Goal: Information Seeking & Learning: Check status

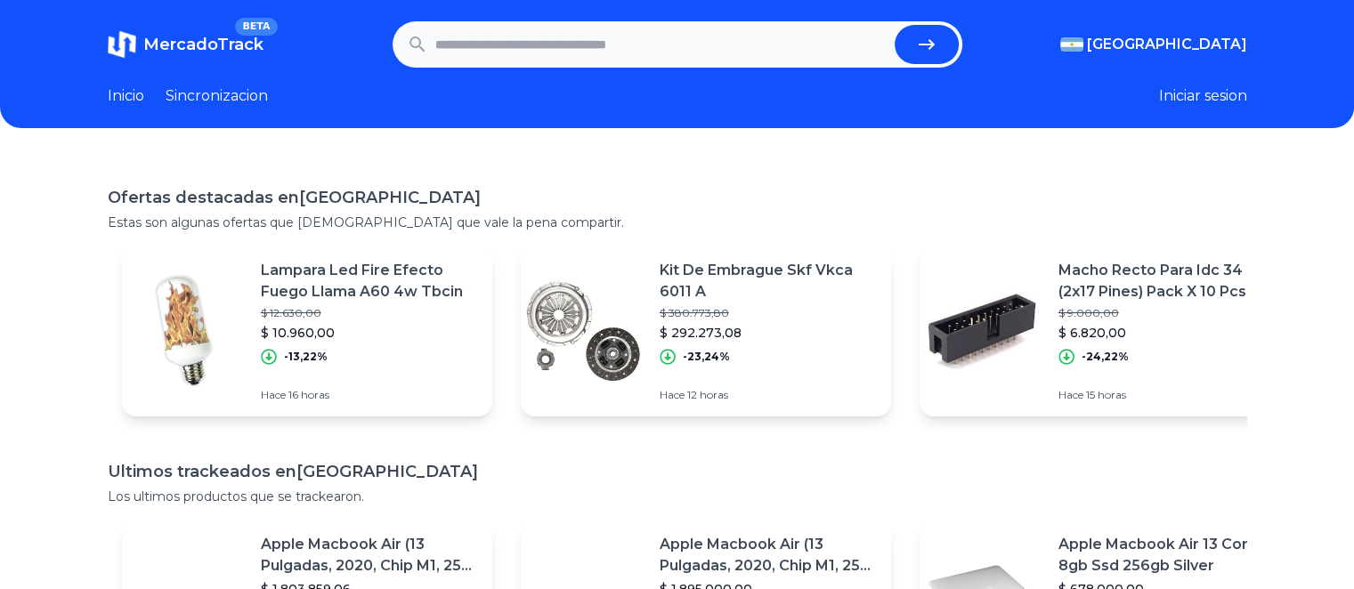
click at [609, 48] on input "text" at bounding box center [661, 44] width 452 height 39
type input "**********"
click at [895, 25] on button "submit" at bounding box center [927, 44] width 64 height 39
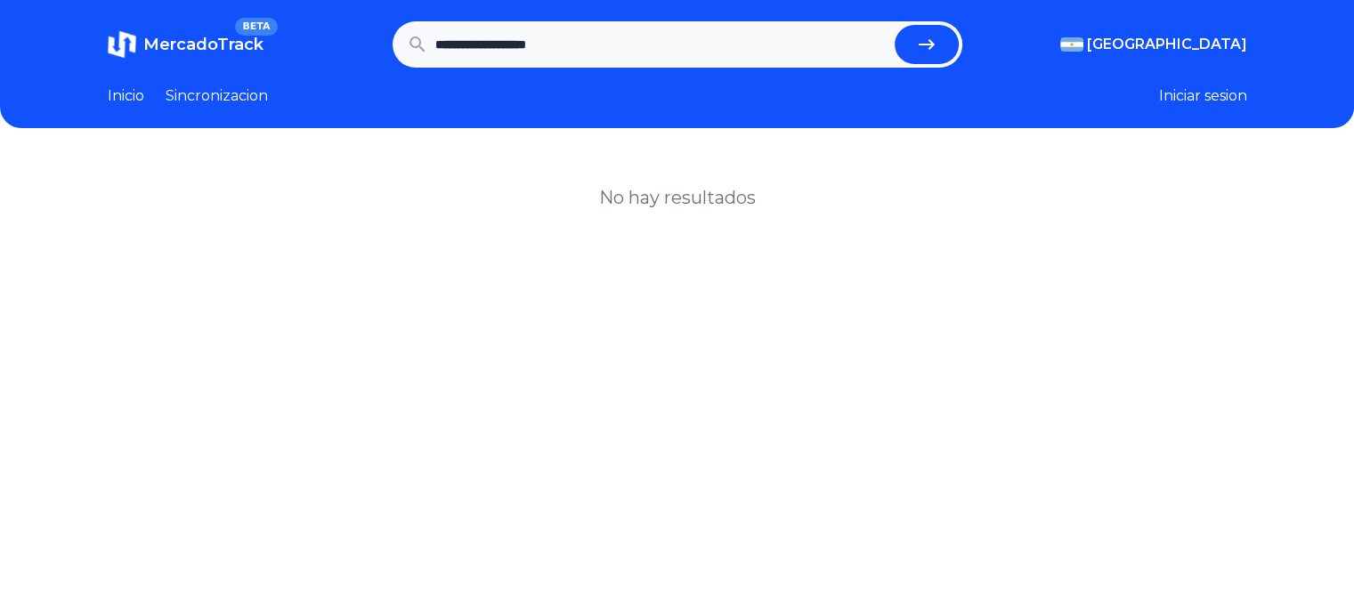
drag, startPoint x: 495, startPoint y: 41, endPoint x: 351, endPoint y: 61, distance: 145.7
click at [351, 61] on section "**********" at bounding box center [678, 44] width 1140 height 46
type input "**********"
click at [895, 25] on button "submit" at bounding box center [927, 44] width 64 height 39
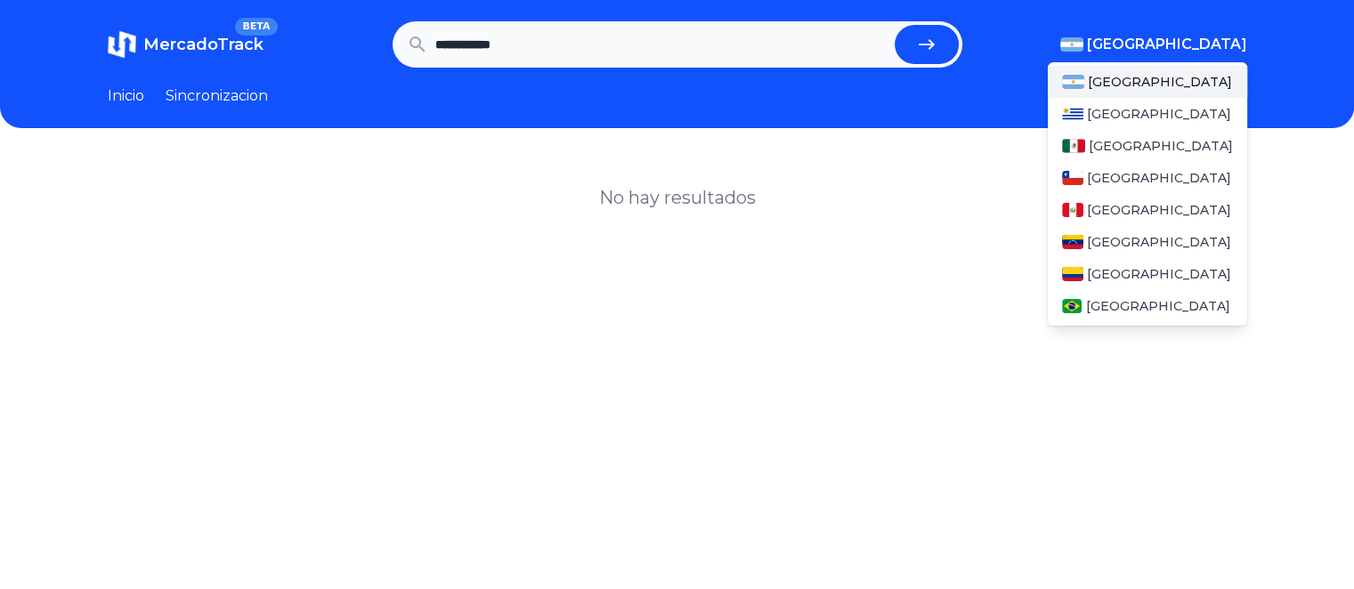
click at [1186, 50] on span "[GEOGRAPHIC_DATA]" at bounding box center [1167, 44] width 160 height 21
click at [1126, 151] on span "[GEOGRAPHIC_DATA]" at bounding box center [1161, 146] width 144 height 18
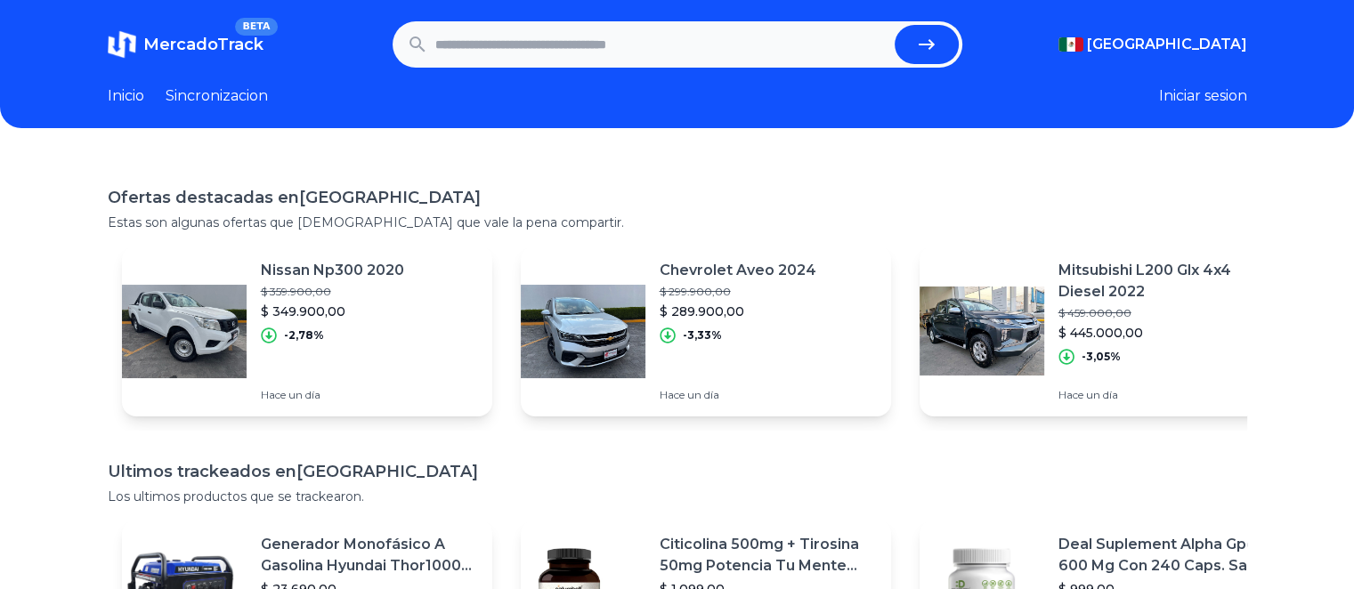
click at [789, 61] on input "text" at bounding box center [661, 44] width 452 height 39
type input "*******"
click at [895, 25] on button "submit" at bounding box center [927, 44] width 64 height 39
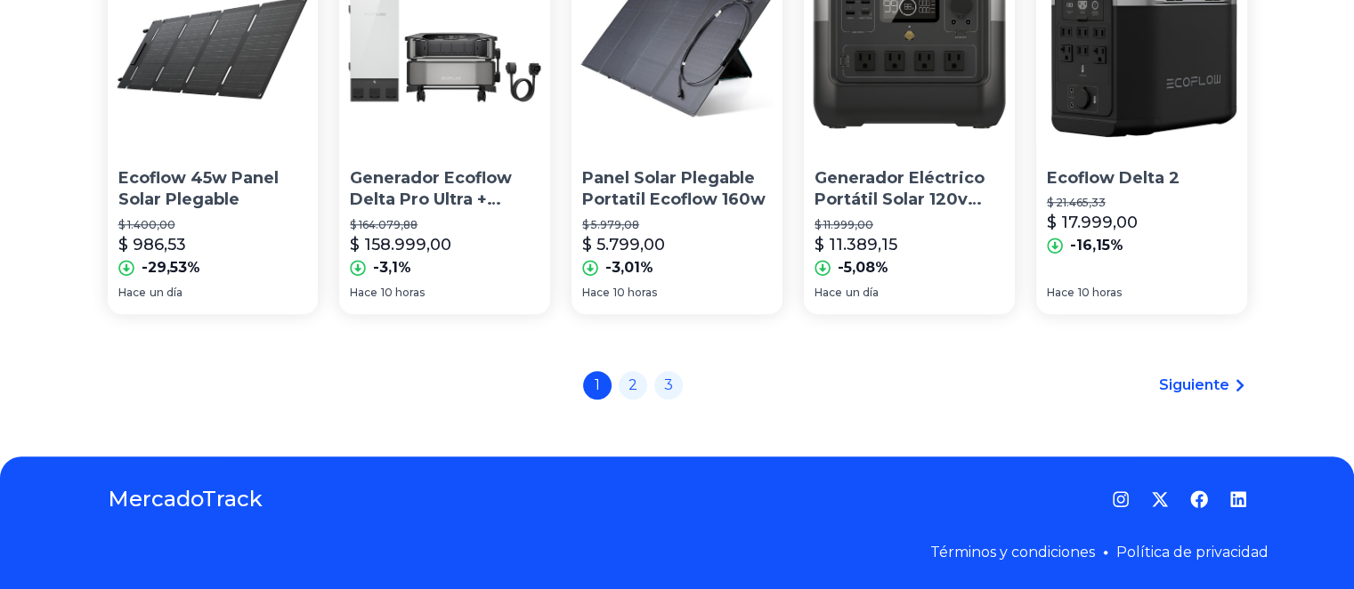
scroll to position [1427, 0]
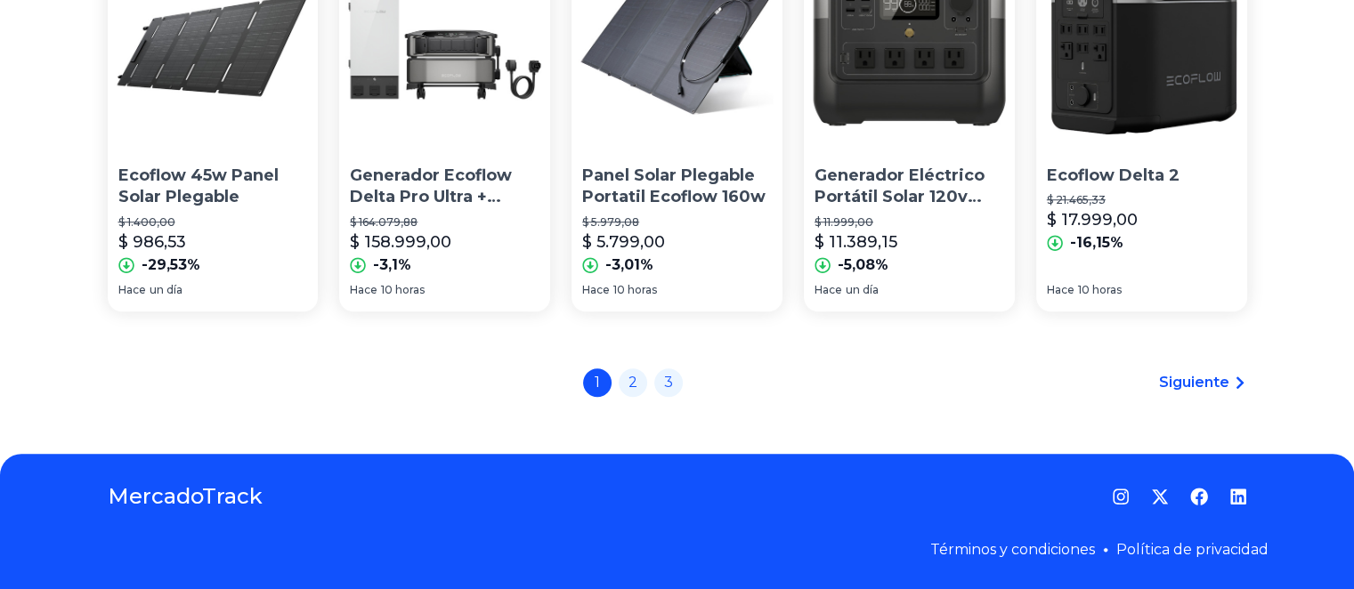
click at [1238, 377] on icon at bounding box center [1240, 383] width 14 height 14
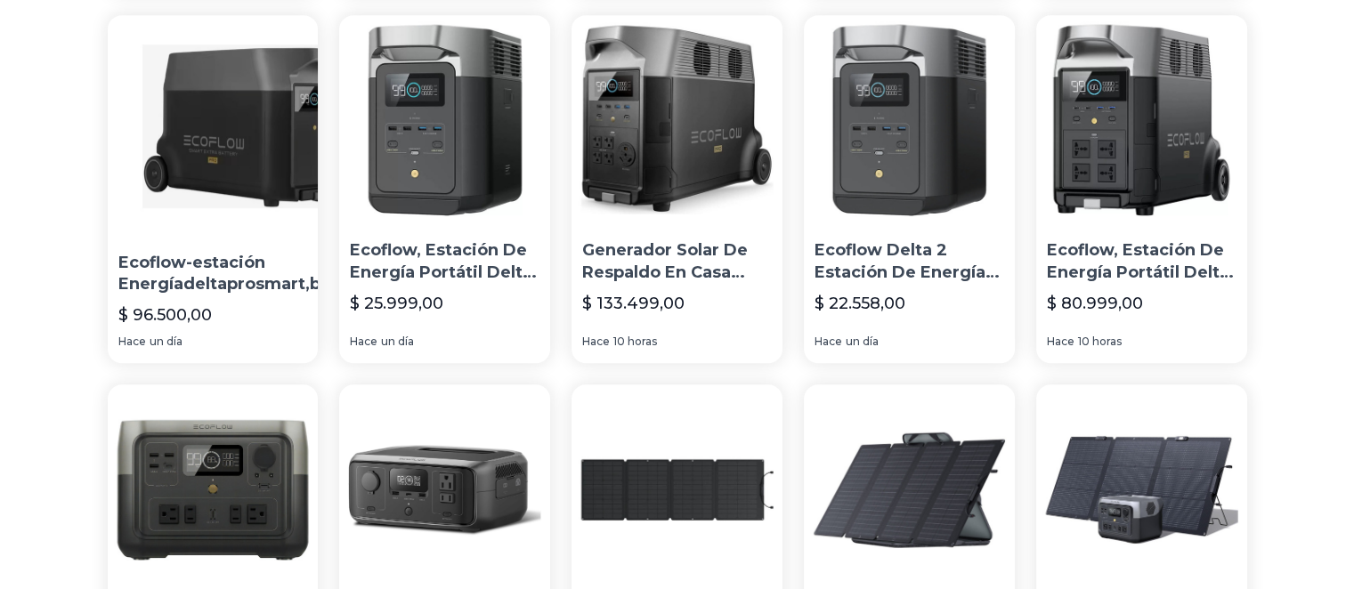
scroll to position [1314, 0]
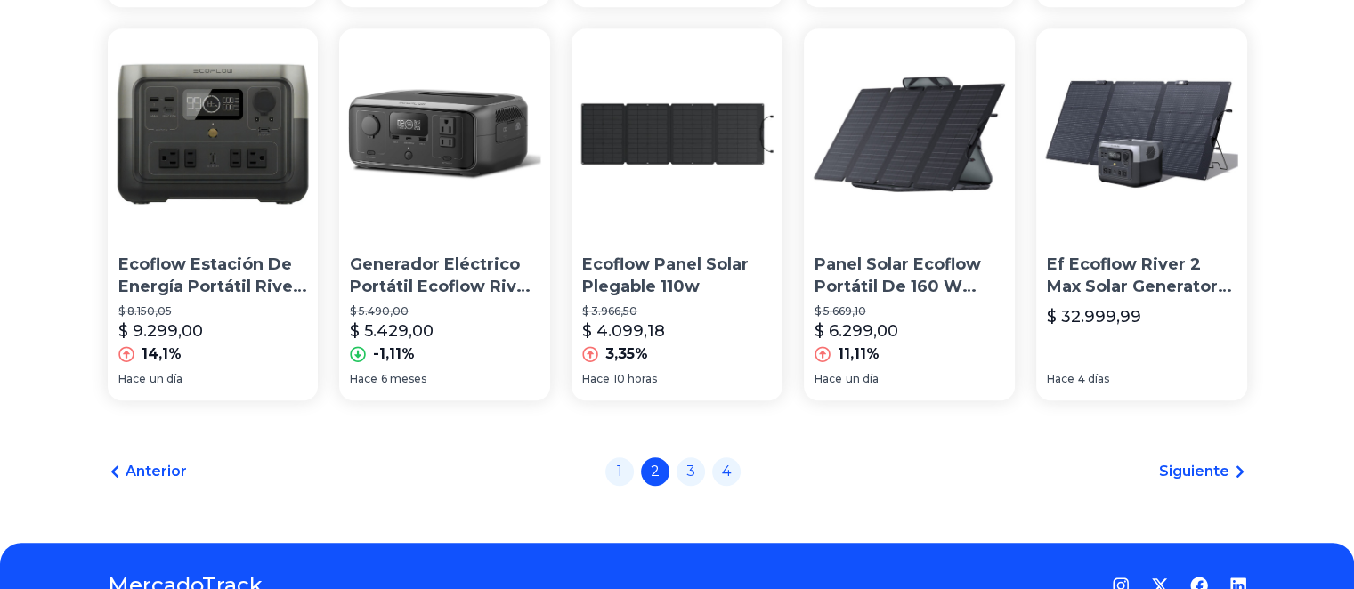
click at [1196, 467] on span "Siguiente" at bounding box center [1194, 471] width 70 height 21
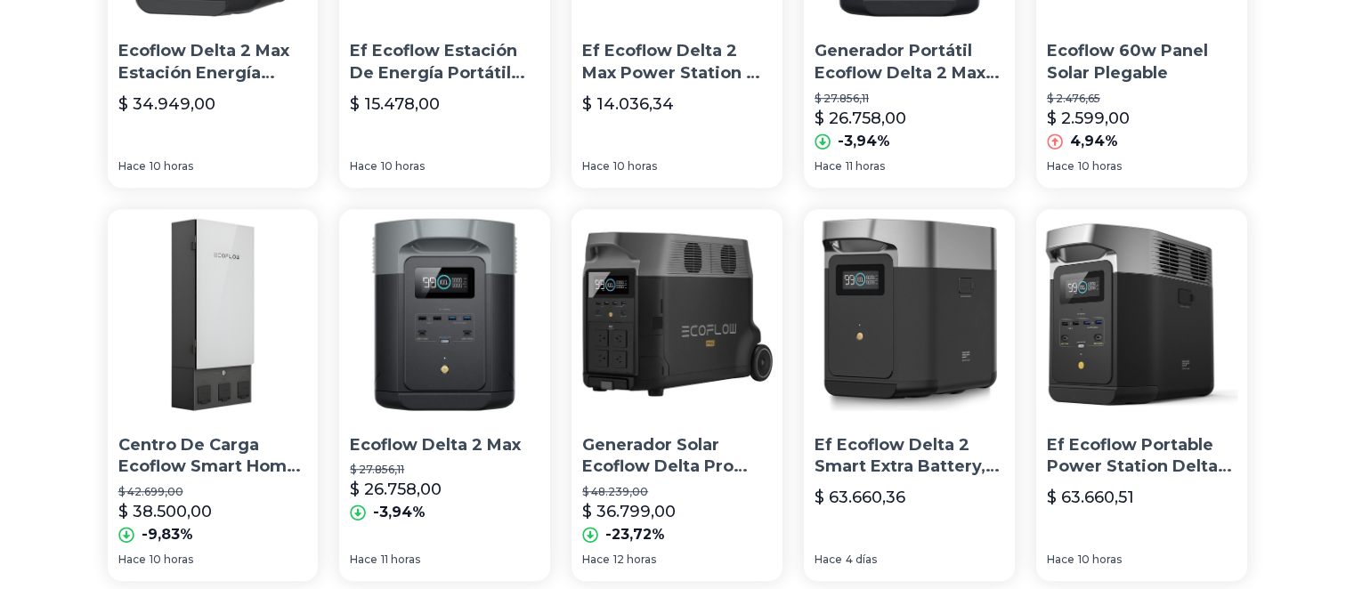
scroll to position [1335, 0]
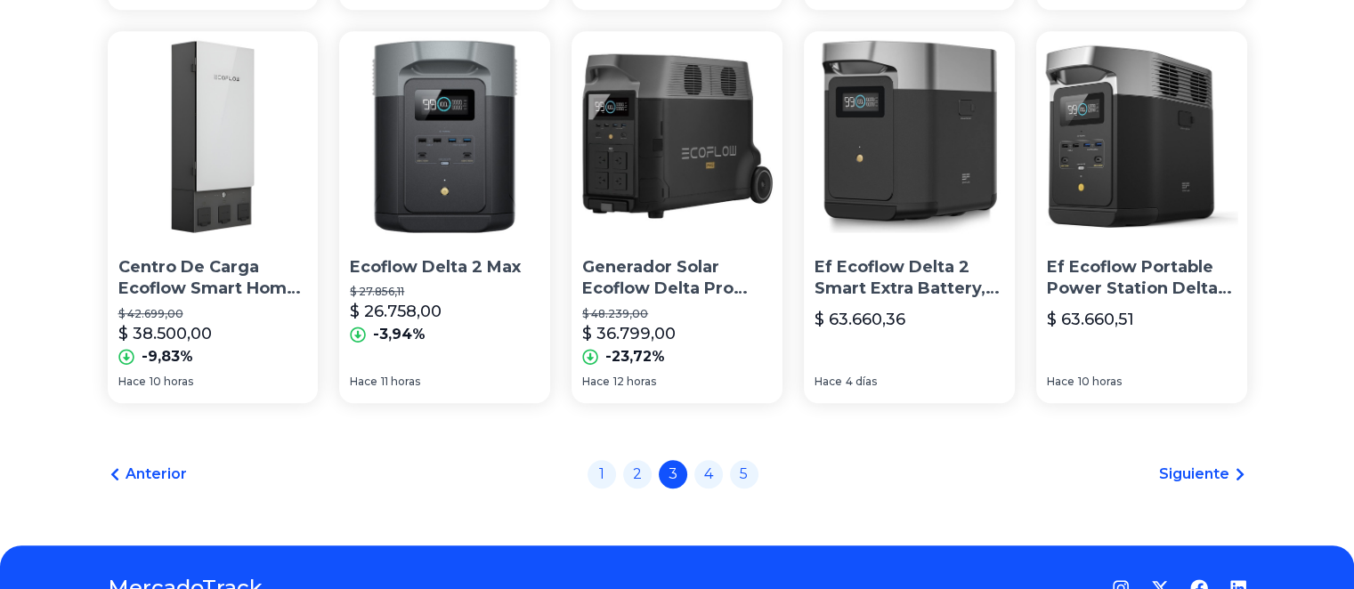
click at [1205, 476] on span "Siguiente" at bounding box center [1194, 474] width 70 height 21
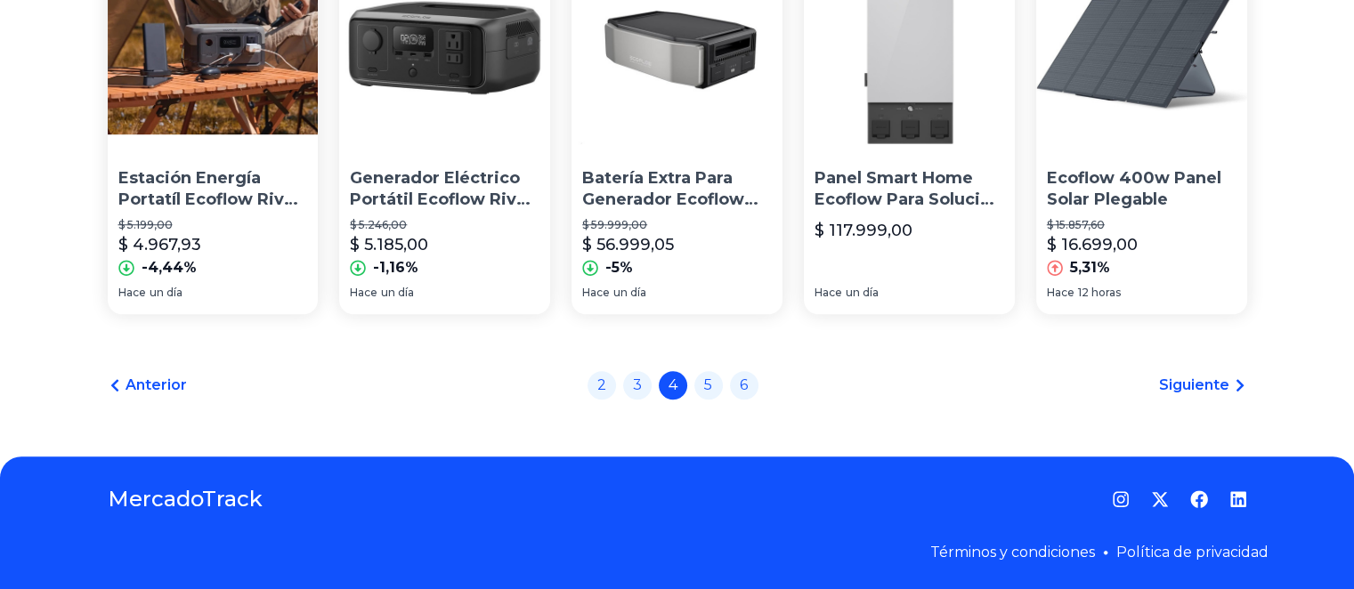
scroll to position [1427, 0]
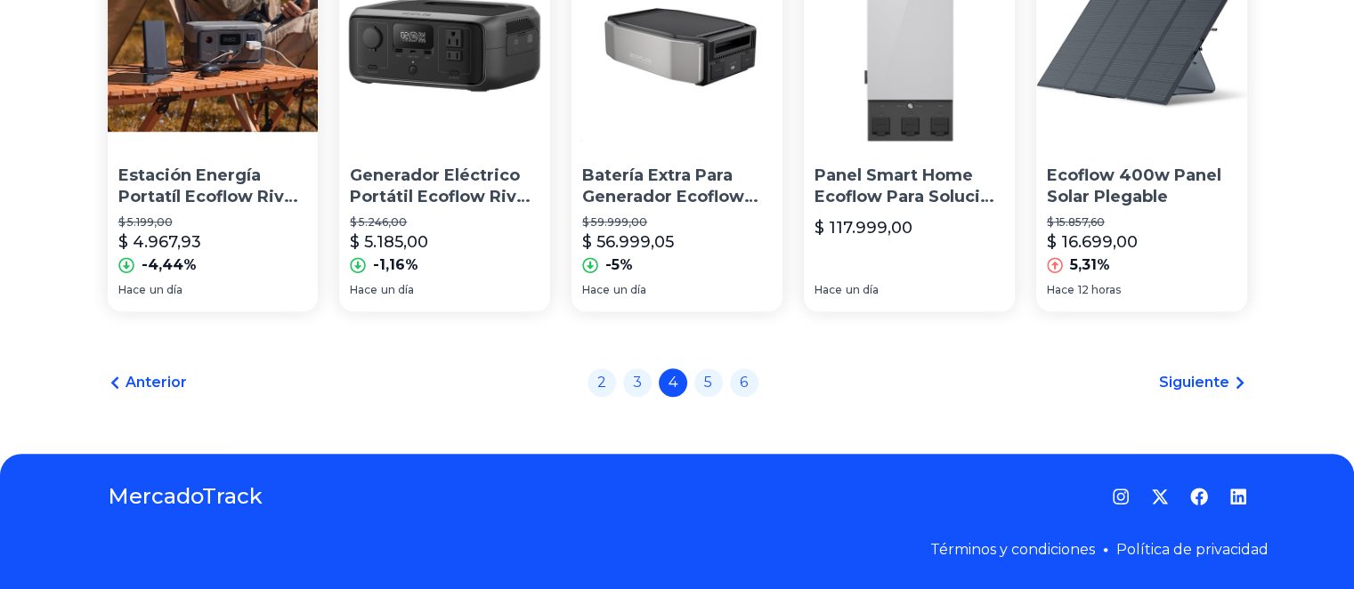
click at [1200, 379] on span "Siguiente" at bounding box center [1194, 382] width 70 height 21
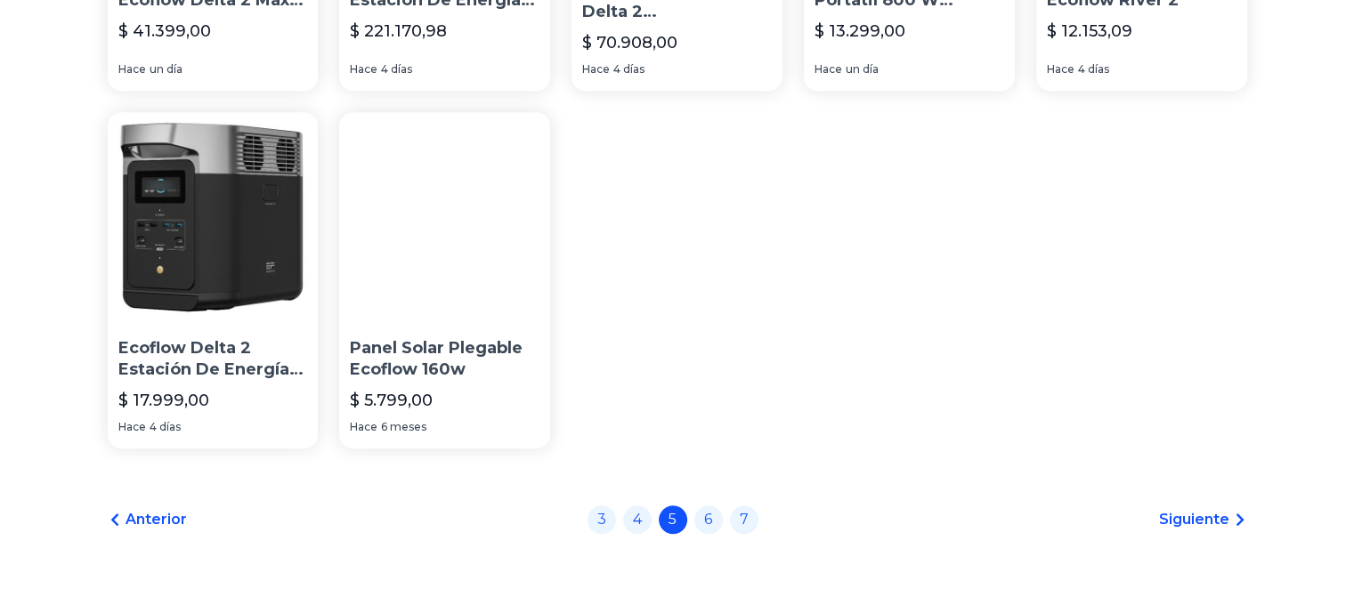
scroll to position [890, 0]
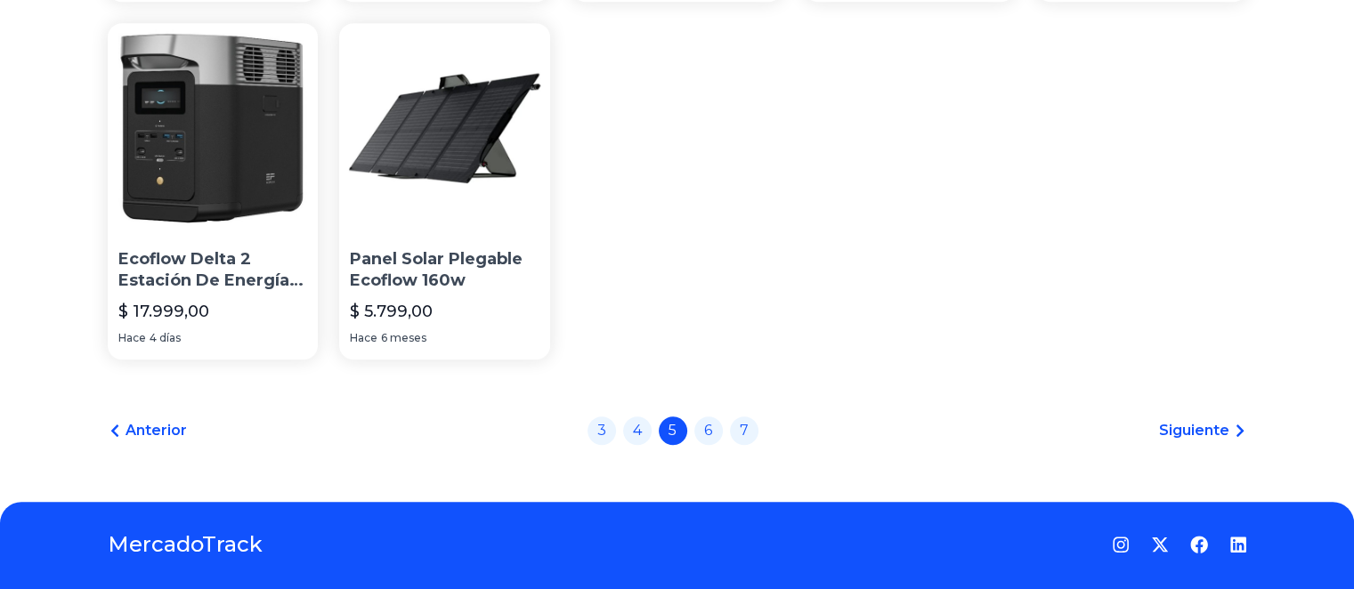
click at [1199, 428] on span "Siguiente" at bounding box center [1194, 430] width 70 height 21
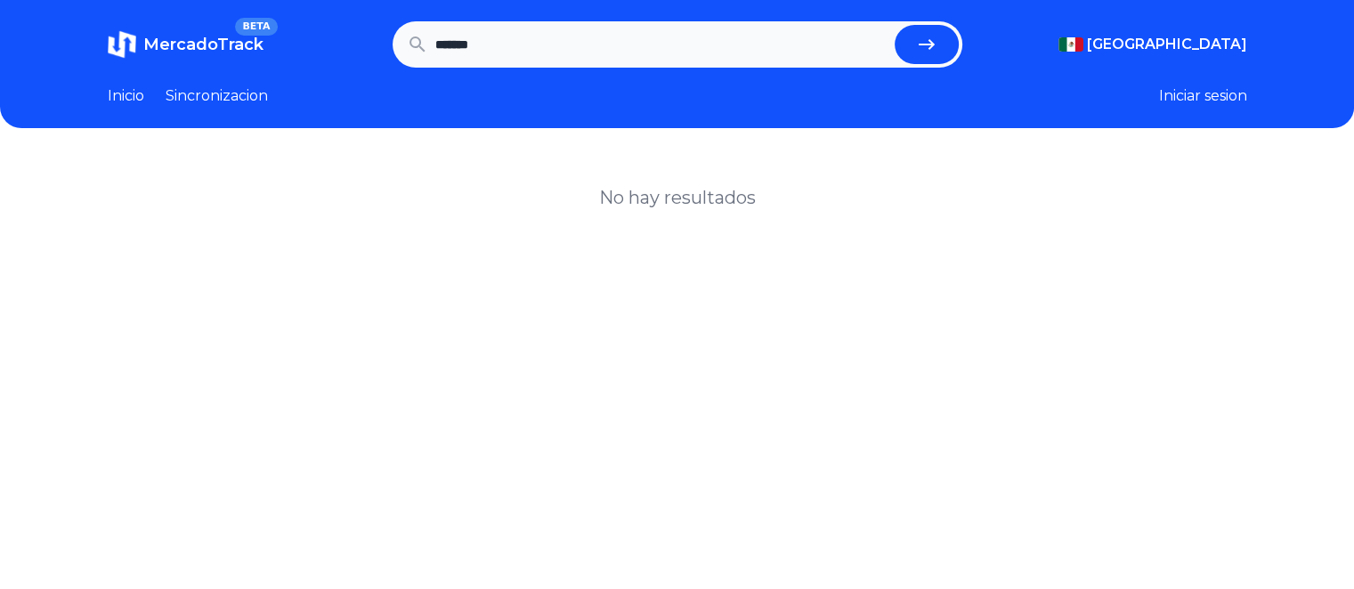
scroll to position [334, 0]
click at [944, 50] on button "submit" at bounding box center [927, 44] width 64 height 39
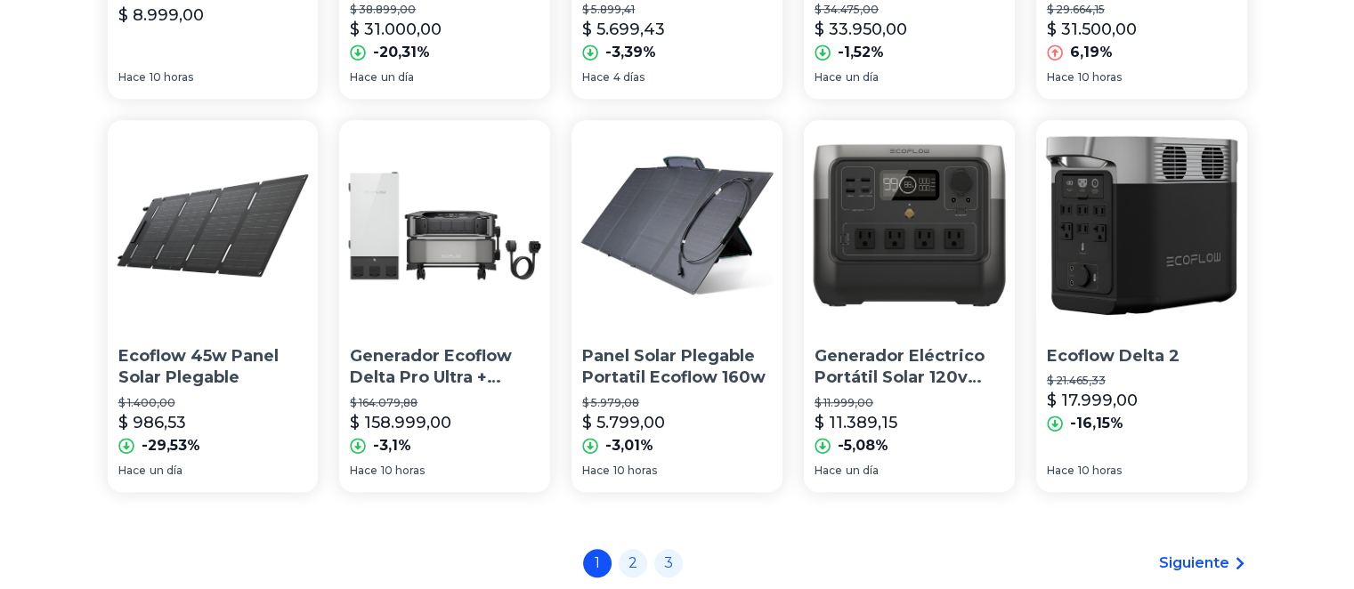
scroll to position [1424, 0]
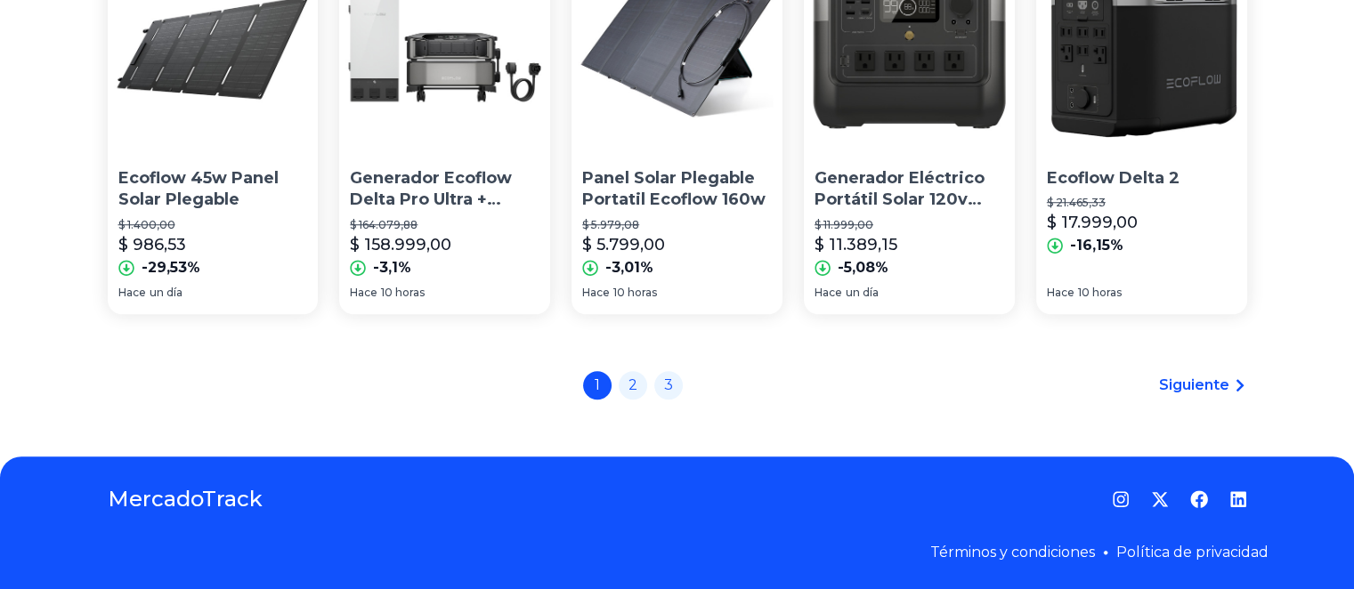
click at [1171, 383] on span "Siguiente" at bounding box center [1194, 385] width 70 height 21
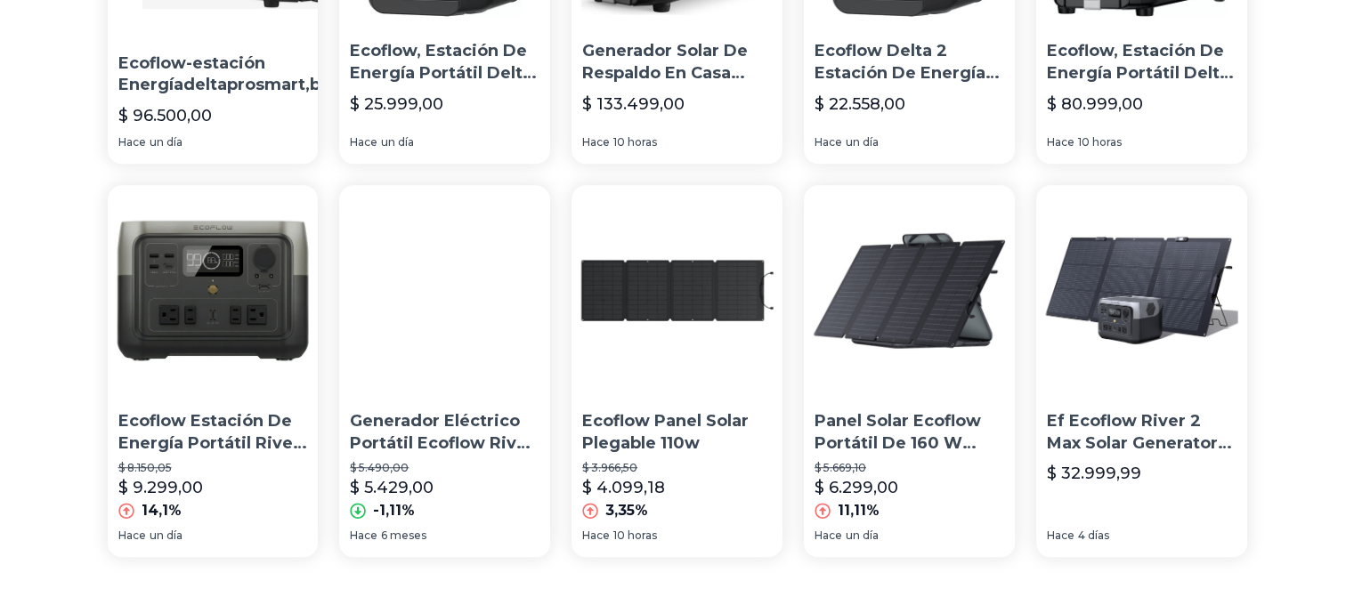
scroll to position [1335, 0]
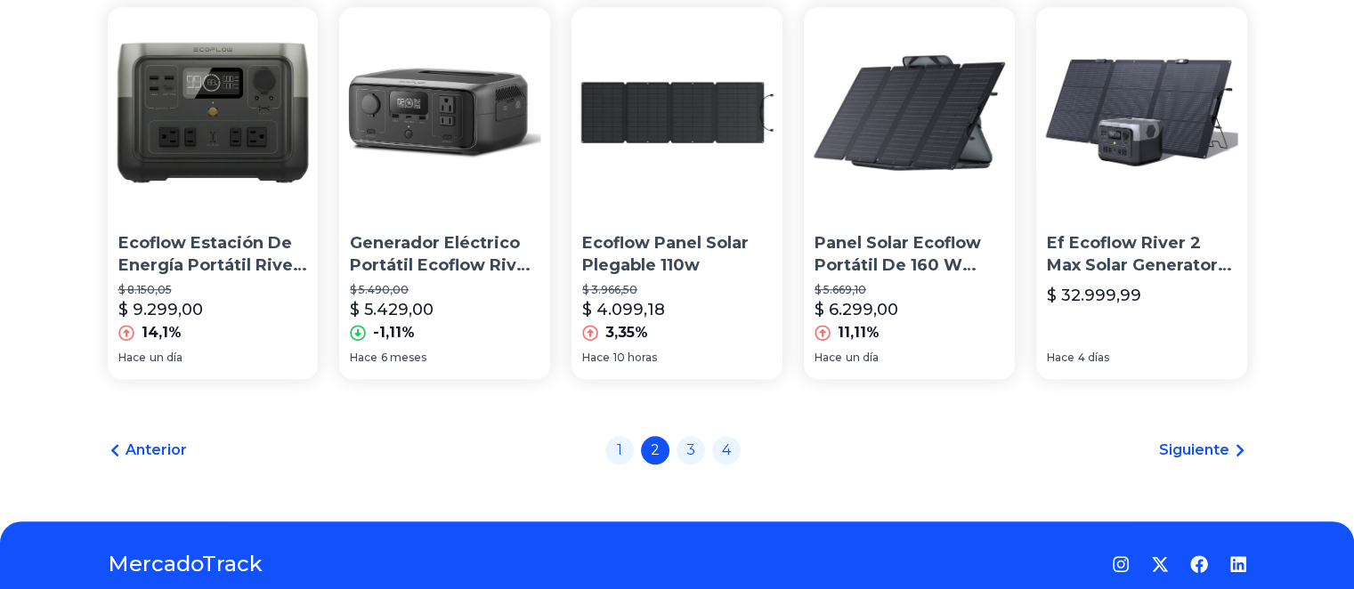
click at [1236, 456] on link "Siguiente" at bounding box center [1203, 450] width 88 height 21
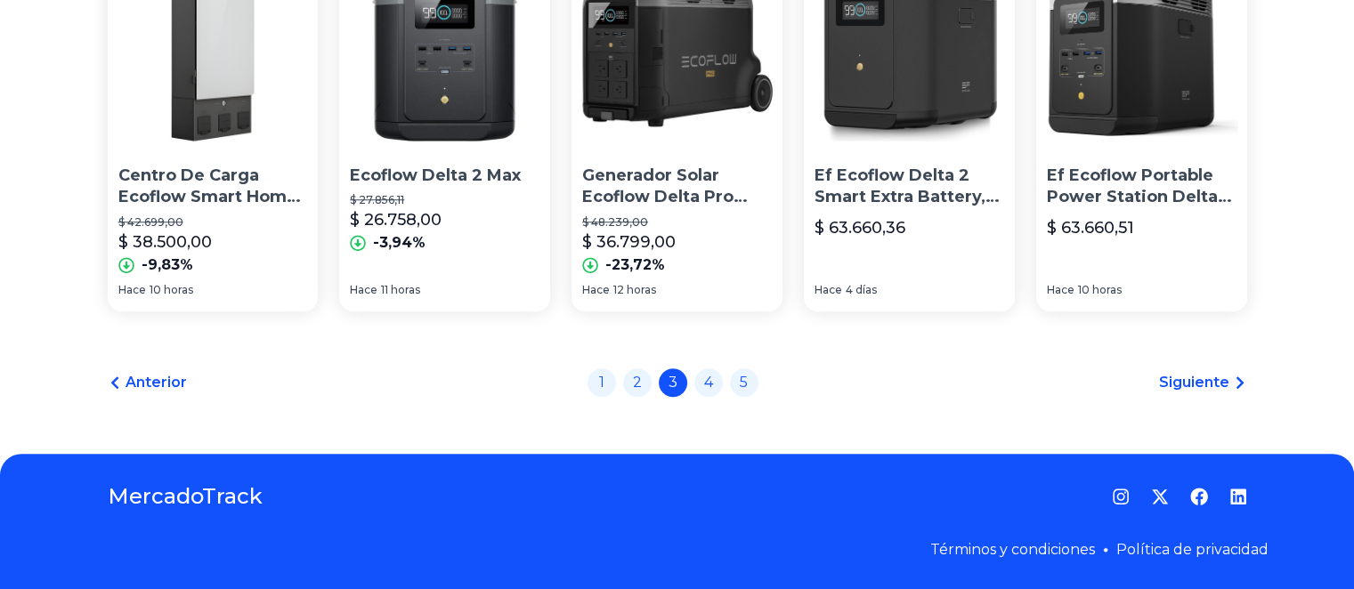
scroll to position [1338, 0]
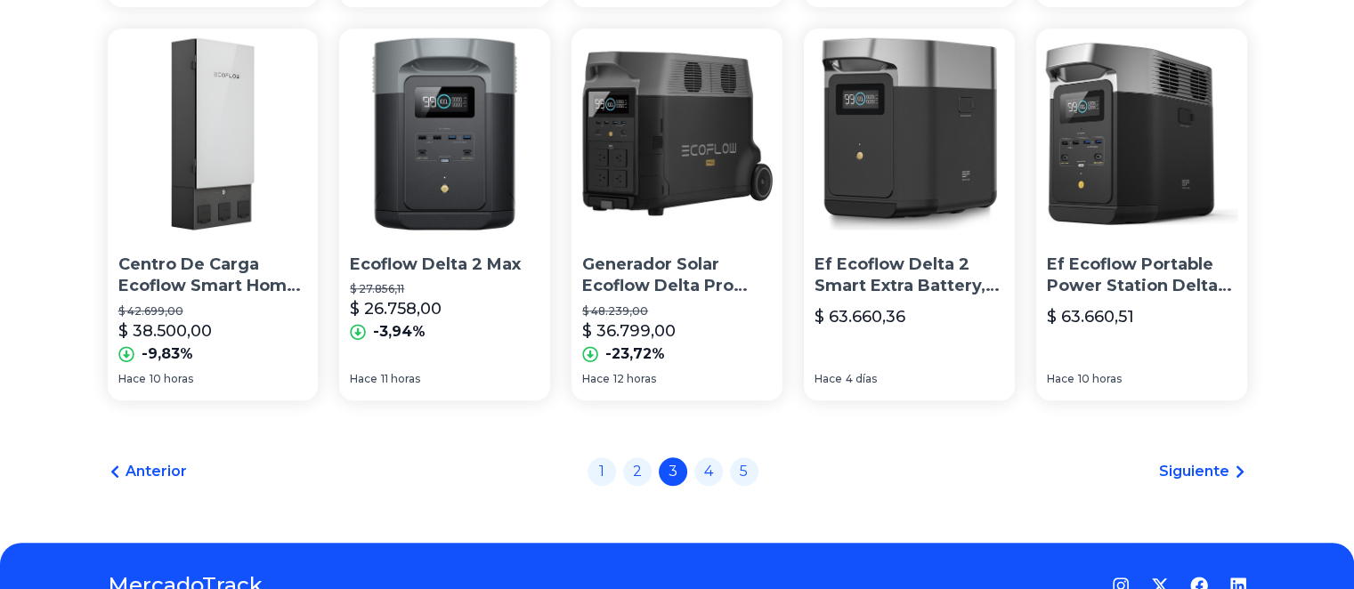
click at [1207, 474] on span "Siguiente" at bounding box center [1194, 471] width 70 height 21
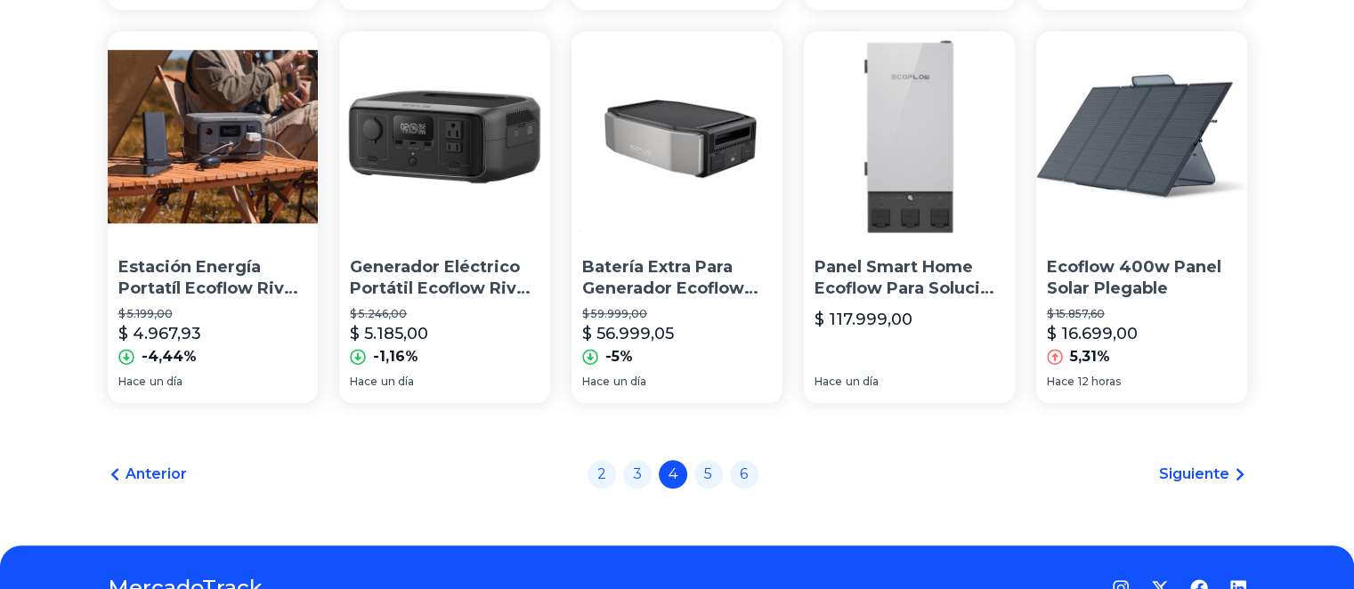
scroll to position [1427, 0]
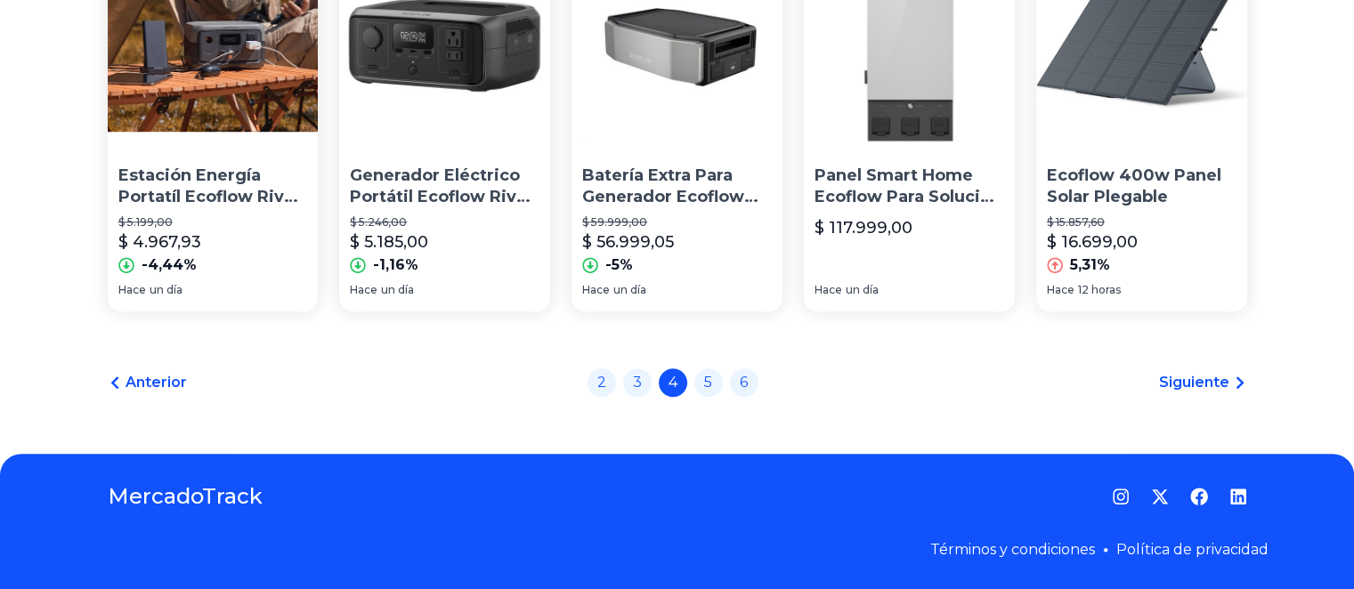
click at [1200, 389] on span "Siguiente" at bounding box center [1194, 382] width 70 height 21
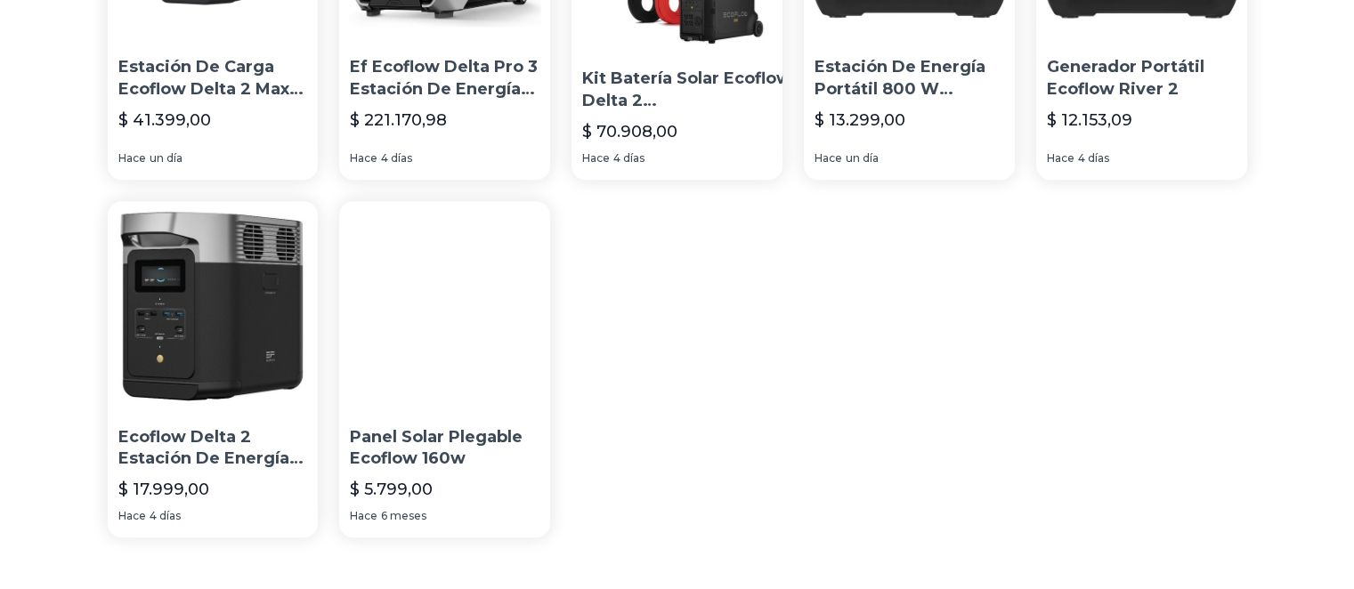
scroll to position [937, 0]
